Goal: Task Accomplishment & Management: Manage account settings

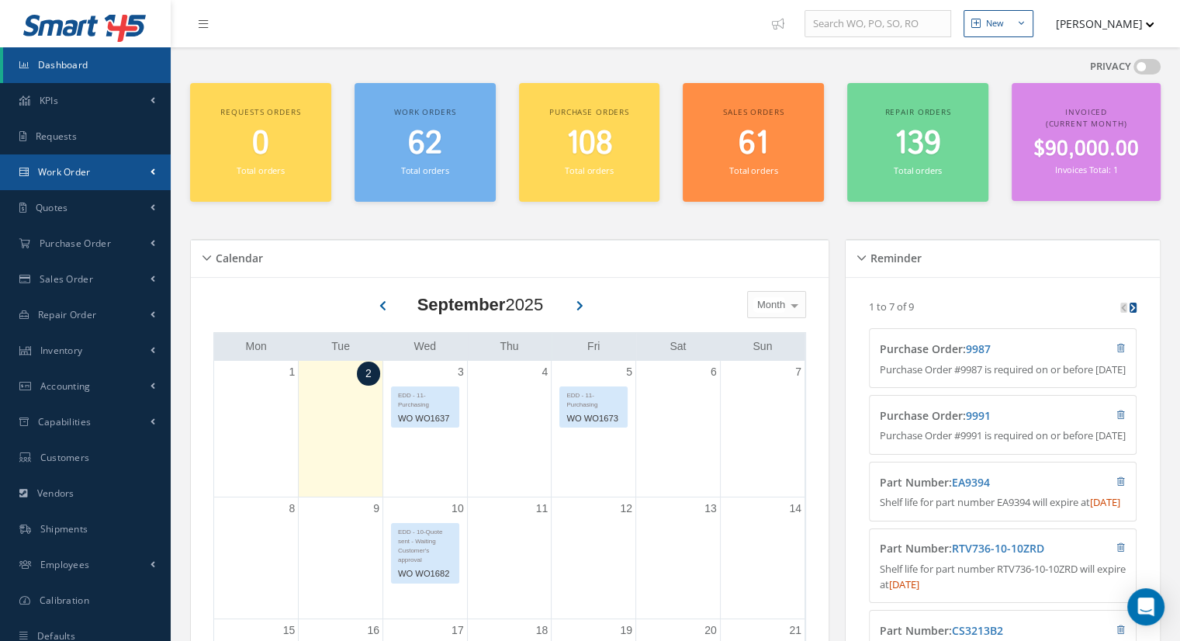
click at [94, 185] on link "Work Order" at bounding box center [85, 172] width 171 height 36
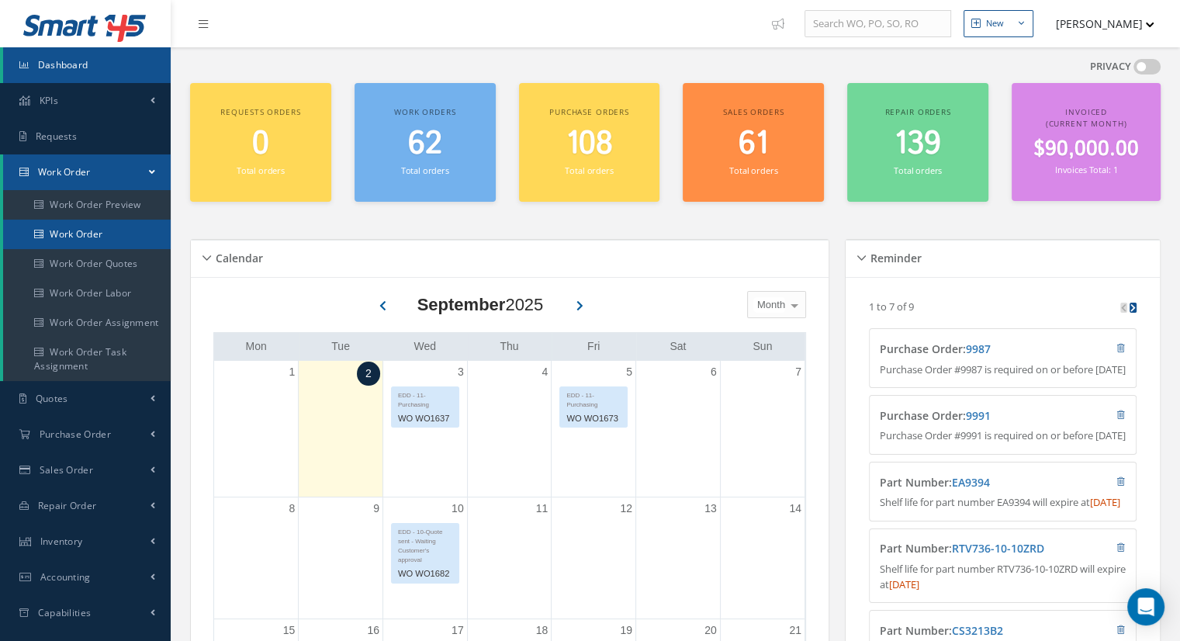
click at [106, 236] on link "Work Order" at bounding box center [87, 234] width 168 height 29
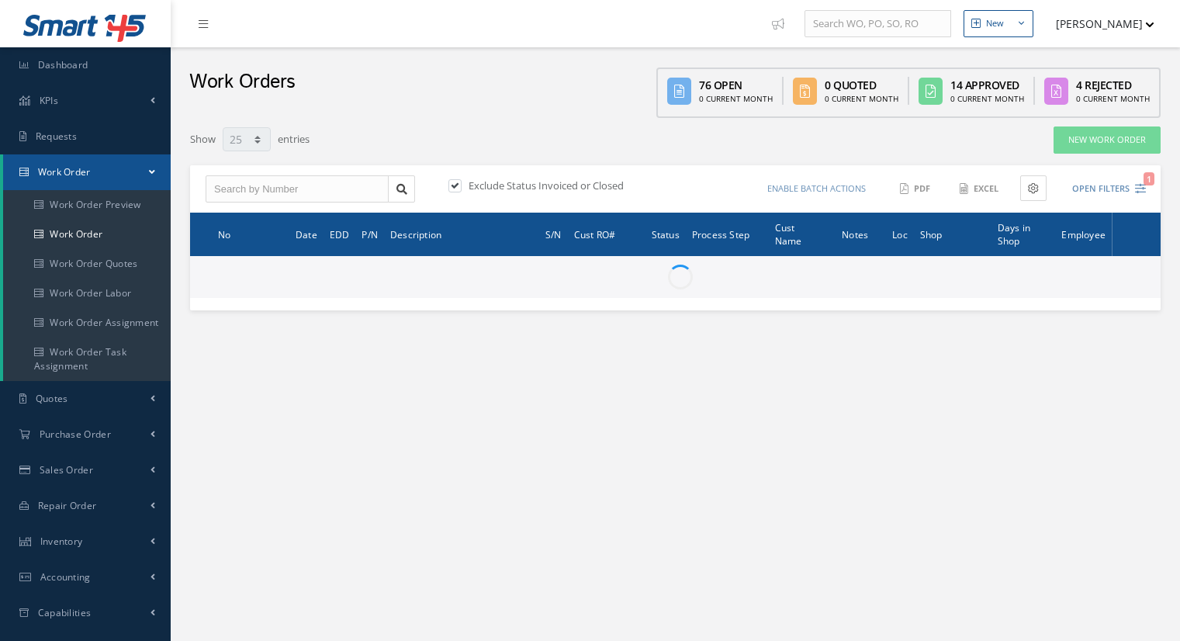
select select "25"
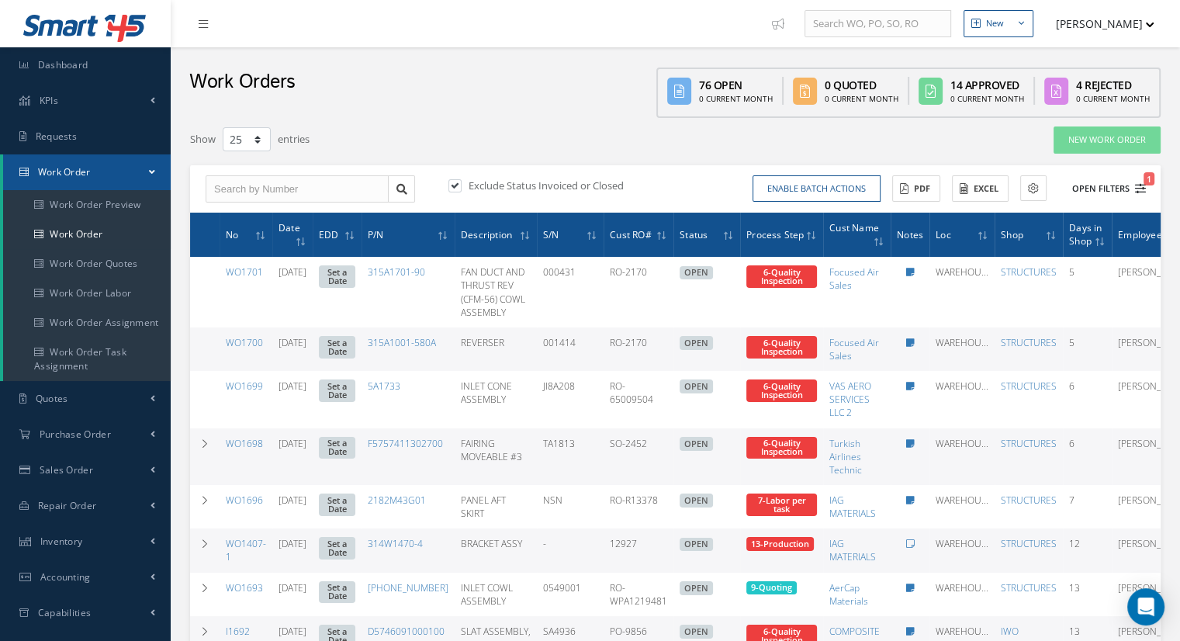
type input "All Work Request"
type input "All Work Performed"
type input "All Status"
type input "WO Part Status"
click at [1095, 181] on button "Open Filters 1" at bounding box center [1102, 189] width 88 height 26
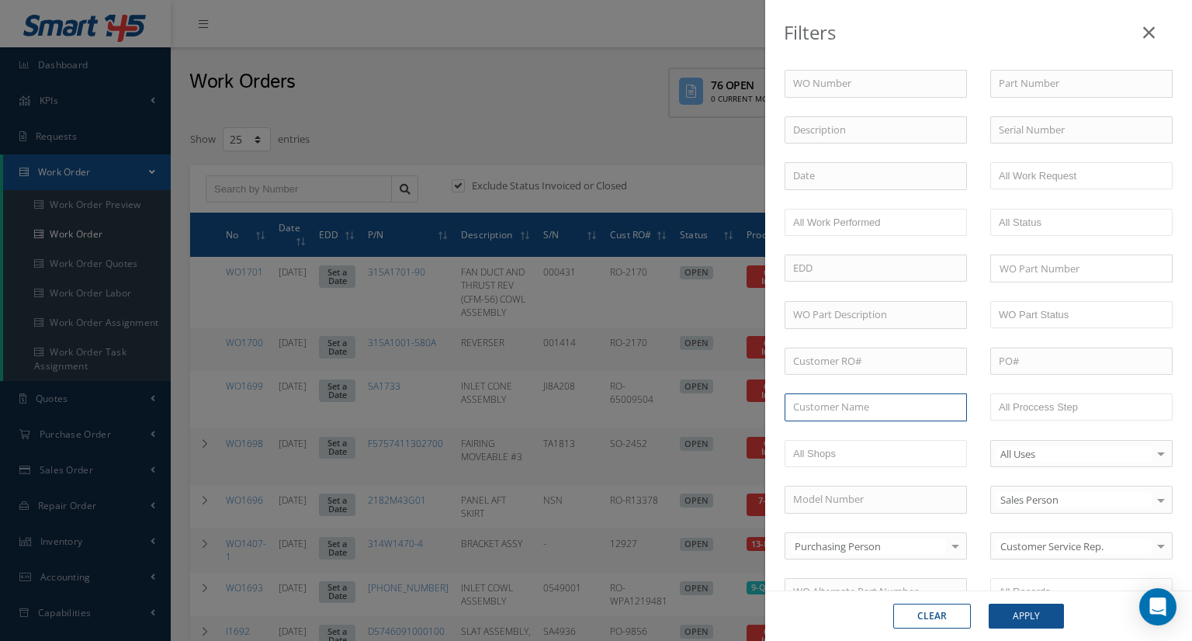
click at [856, 407] on input "text" at bounding box center [875, 407] width 182 height 28
click at [837, 407] on input "aerca" at bounding box center [875, 407] width 182 height 28
drag, startPoint x: 840, startPoint y: 429, endPoint x: 913, endPoint y: 454, distance: 77.0
click at [840, 429] on span "AerCap Materials" at bounding box center [832, 435] width 78 height 14
type input "AerCap Materials"
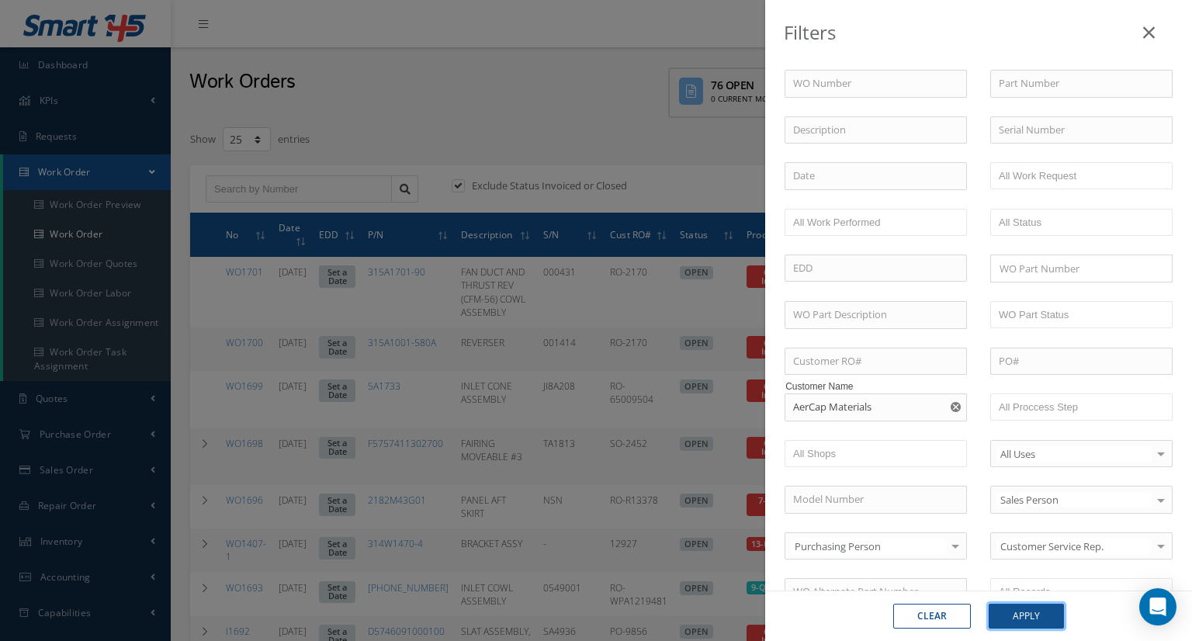
click at [1046, 612] on button "Apply" at bounding box center [1026, 616] width 75 height 25
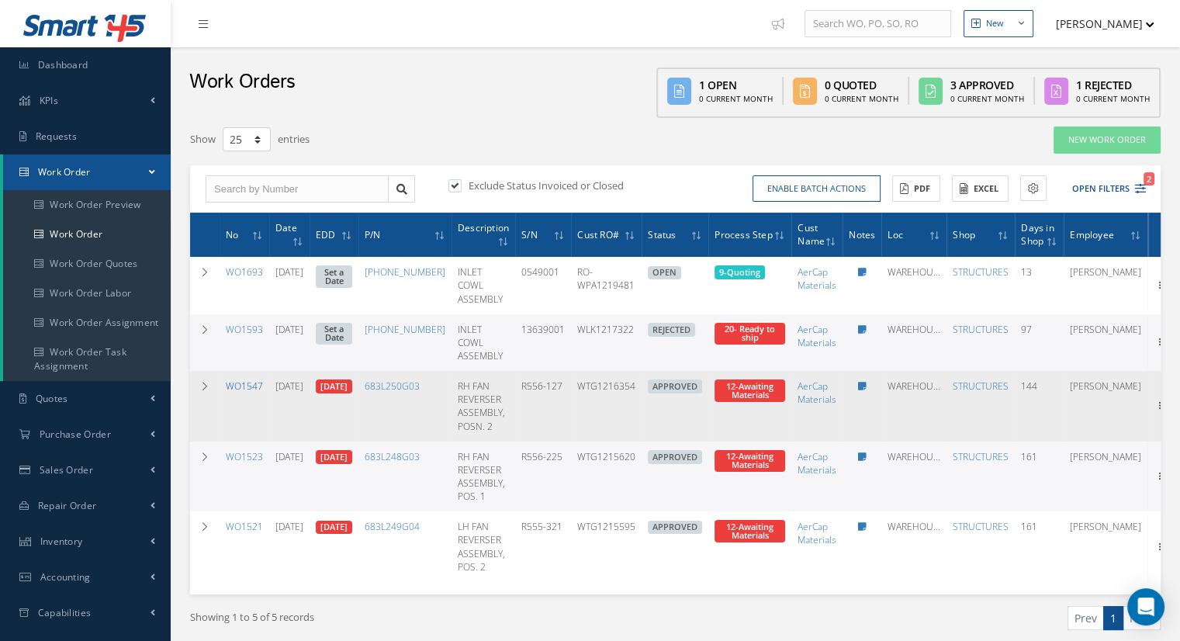
click at [248, 382] on link "WO1547" at bounding box center [244, 385] width 37 height 13
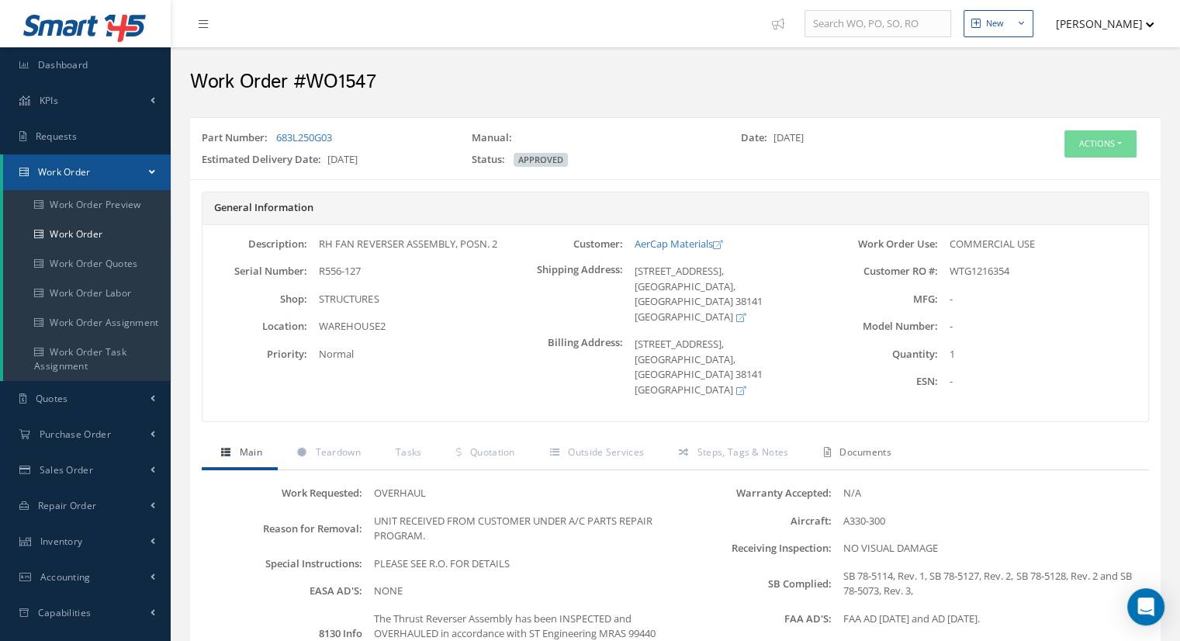
click at [868, 438] on link "Documents" at bounding box center [855, 454] width 102 height 33
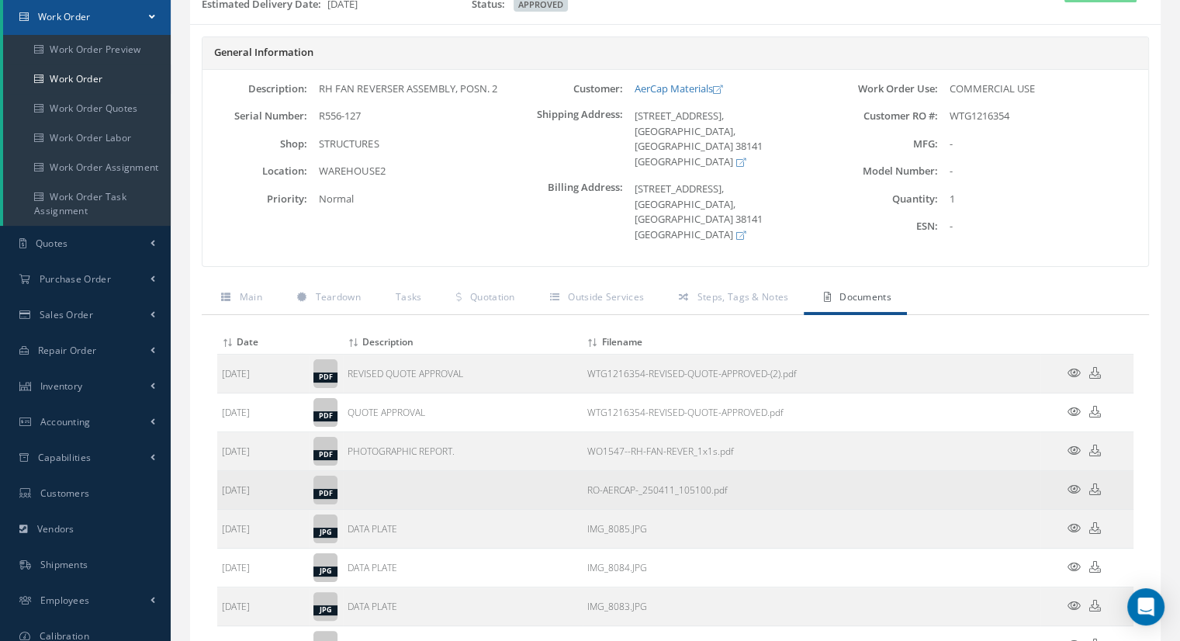
scroll to position [233, 0]
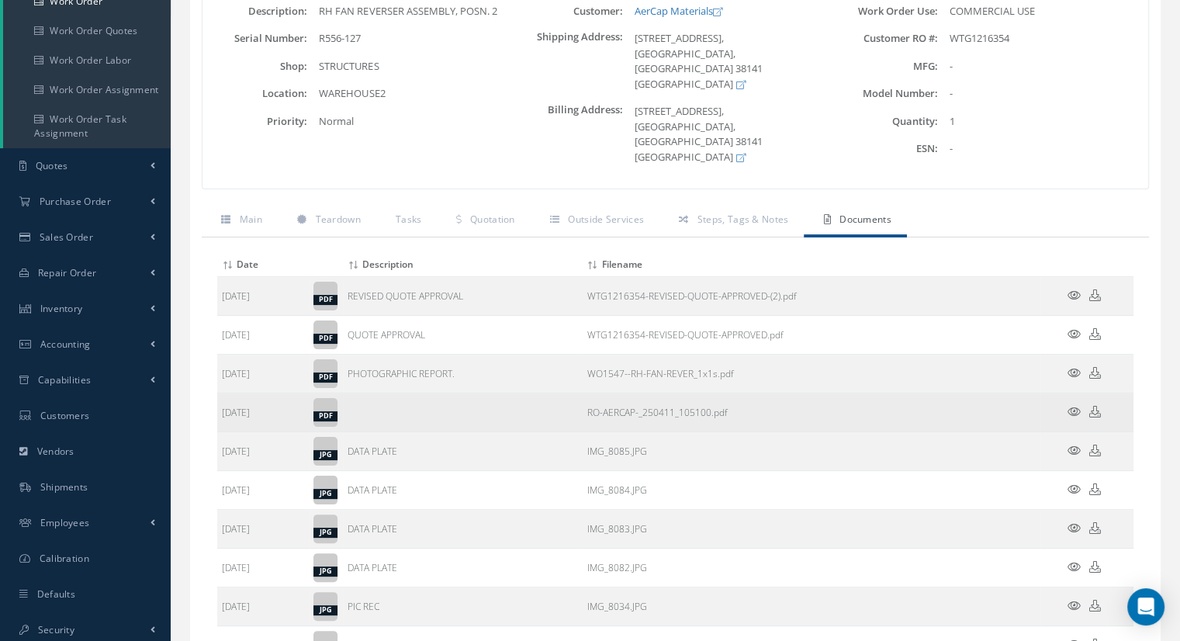
click at [617, 406] on link "RO-AERCAP-_250411_105100.pdf" at bounding box center [657, 412] width 140 height 13
